Goal: Complete application form

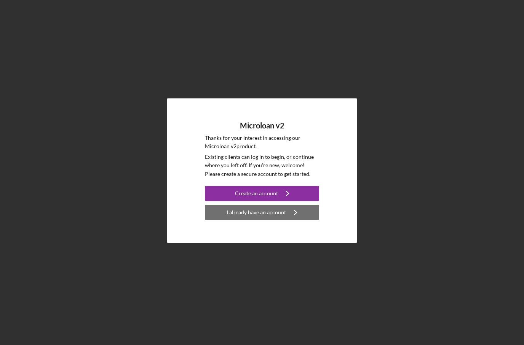
click at [303, 220] on button "I already have an account Icon/Navigate" at bounding box center [262, 212] width 114 height 15
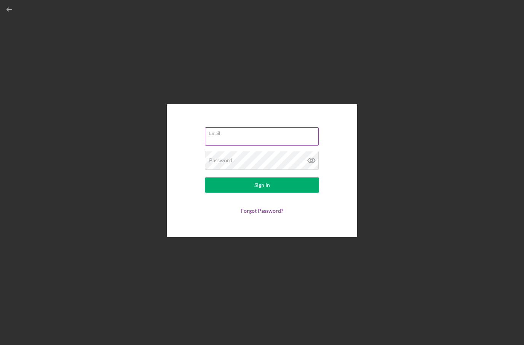
click at [303, 146] on input "Email" at bounding box center [262, 136] width 114 height 18
type input "[EMAIL_ADDRESS][DOMAIN_NAME]"
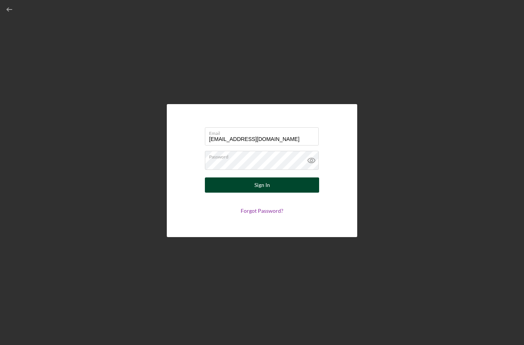
click at [293, 193] on button "Sign In" at bounding box center [262, 185] width 114 height 15
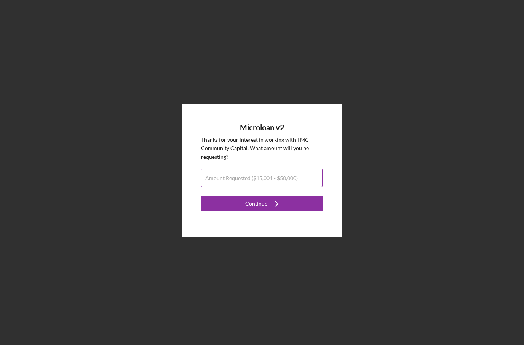
click at [306, 188] on div "Amount Requested ($15,001 - $50,000)" at bounding box center [262, 178] width 122 height 19
type input "$50,000"
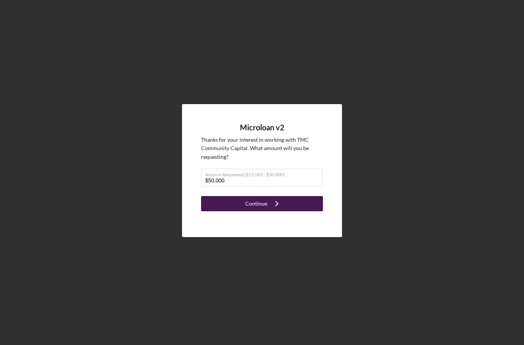
click at [261, 212] on div "Continue" at bounding box center [256, 203] width 22 height 15
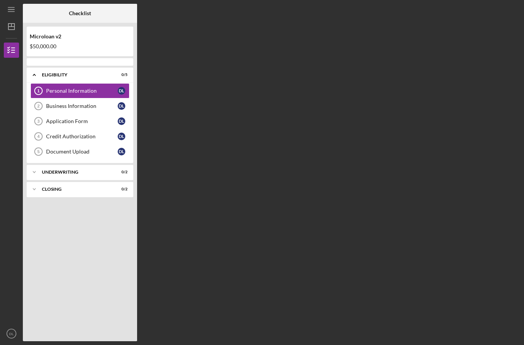
scroll to position [27, 0]
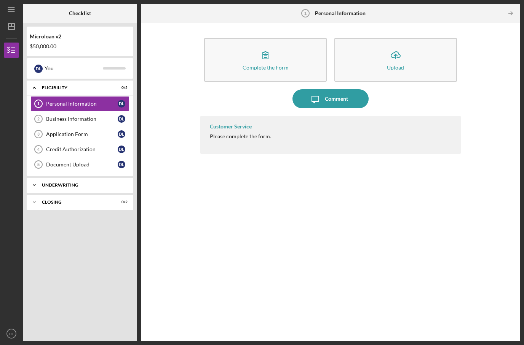
click at [78, 183] on div "Underwriting" at bounding box center [83, 185] width 82 height 5
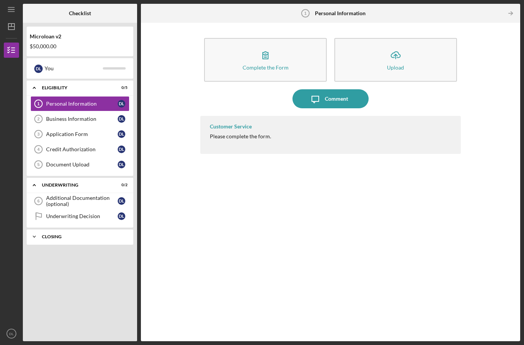
click at [64, 229] on div "Icon/Expander Closing 0 / 2" at bounding box center [80, 236] width 107 height 15
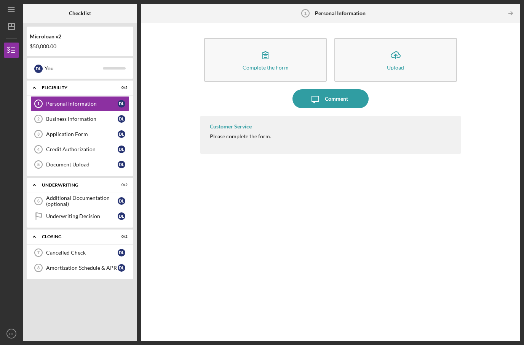
click at [295, 119] on div "Customer Service Please complete the form." at bounding box center [330, 135] width 260 height 38
click at [246, 134] on div "Please complete the form." at bounding box center [240, 137] width 61 height 6
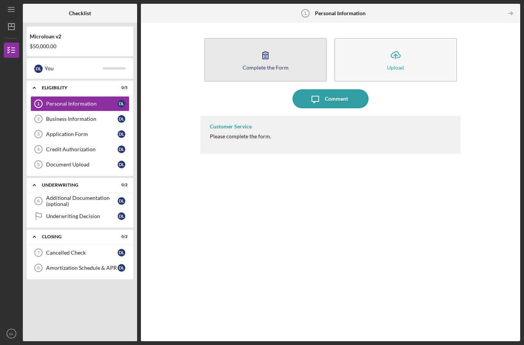
click at [267, 65] on div "Complete the Form" at bounding box center [265, 68] width 46 height 6
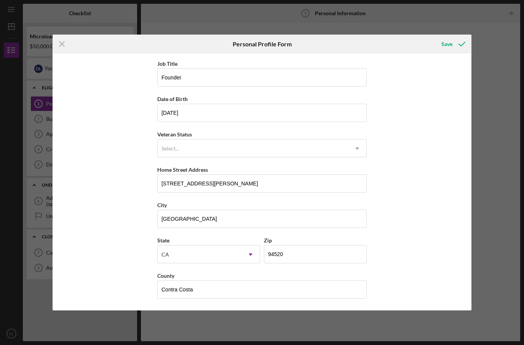
scroll to position [39, 0]
click at [449, 42] on div "Save" at bounding box center [446, 44] width 11 height 15
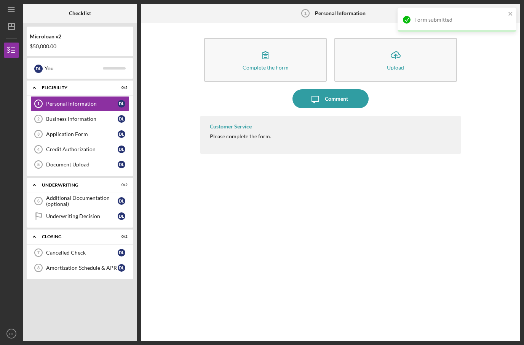
click at [515, 10] on div "Form submitted" at bounding box center [456, 20] width 119 height 24
